Goal: Information Seeking & Learning: Compare options

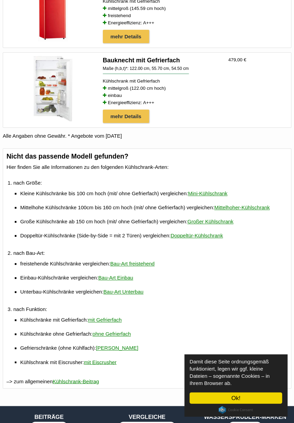
scroll to position [520, 0]
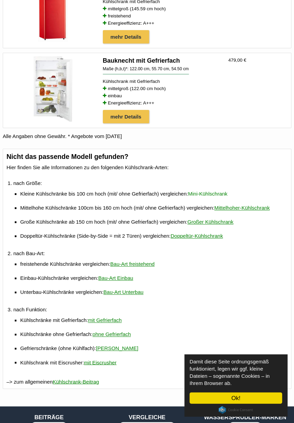
click at [221, 200] on link "Mini-Kühlschrank" at bounding box center [206, 193] width 39 height 14
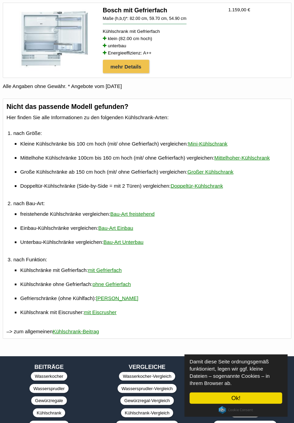
scroll to position [1449, 0]
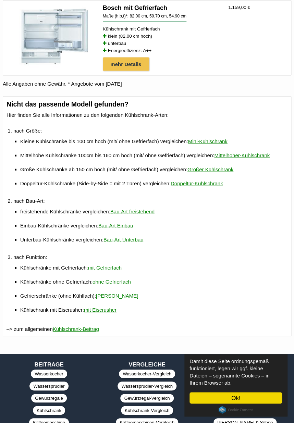
click at [280, 162] on li "Mittelhohe Kühlschränke 100cm bis 160 cm hoch (mit/ ohne Gefrierfach) vergleich…" at bounding box center [151, 155] width 263 height 14
click at [269, 162] on link "Mittelhoher-Kühlschrank" at bounding box center [241, 155] width 55 height 14
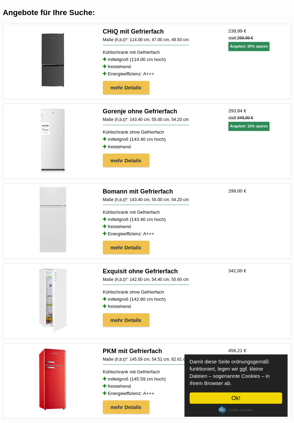
scroll to position [150, 0]
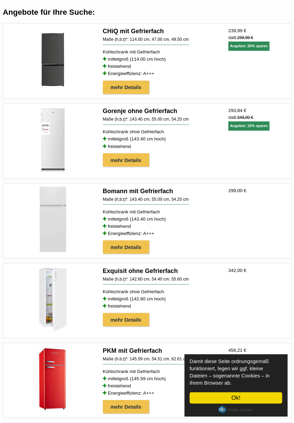
click at [161, 193] on h4 "Bomann mit Gefrierfach" at bounding box center [163, 191] width 120 height 8
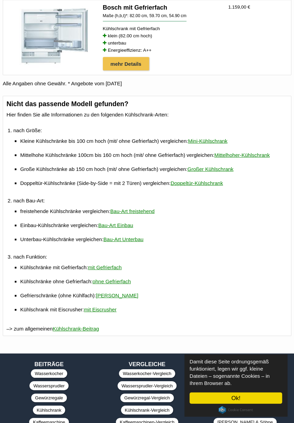
scroll to position [1449, 0]
click at [122, 232] on link "Bau-Art Einbau" at bounding box center [115, 225] width 35 height 14
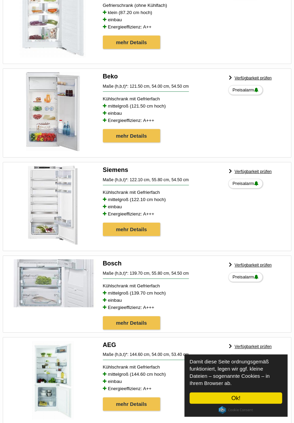
scroll to position [371, 0]
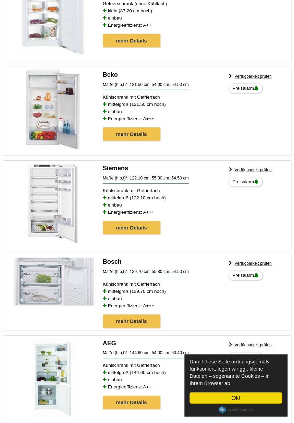
click at [143, 320] on link "mehr Details" at bounding box center [131, 320] width 57 height 13
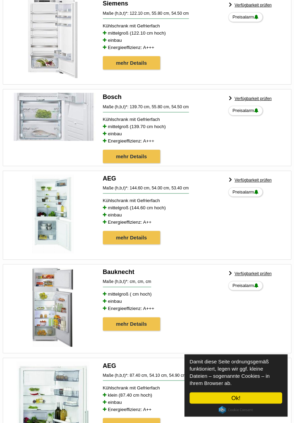
scroll to position [549, 0]
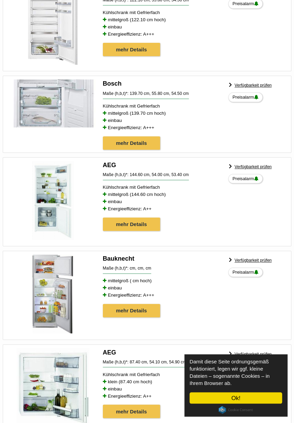
click at [136, 307] on link "mehr Details" at bounding box center [131, 309] width 57 height 13
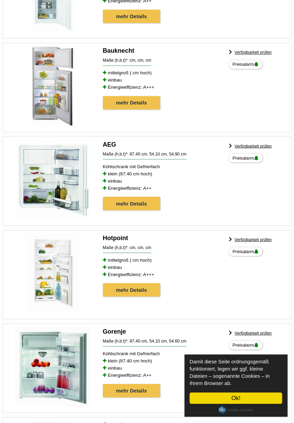
scroll to position [761, 0]
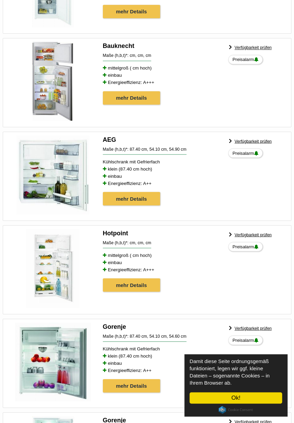
click at [160, 292] on link "mehr Details" at bounding box center [131, 284] width 57 height 13
